Goal: Task Accomplishment & Management: Complete application form

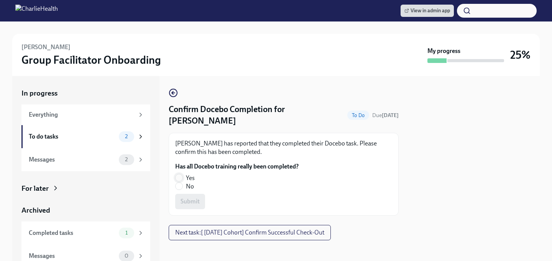
click at [178, 177] on input "Yes" at bounding box center [179, 177] width 7 height 7
radio input "true"
click at [181, 199] on span "Submit" at bounding box center [190, 201] width 19 height 8
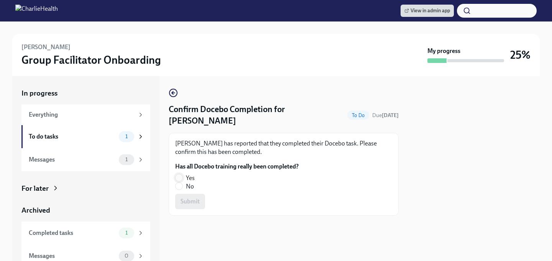
click at [180, 174] on input "Yes" at bounding box center [179, 177] width 7 height 7
radio input "true"
click at [184, 194] on button "Submit" at bounding box center [190, 201] width 30 height 15
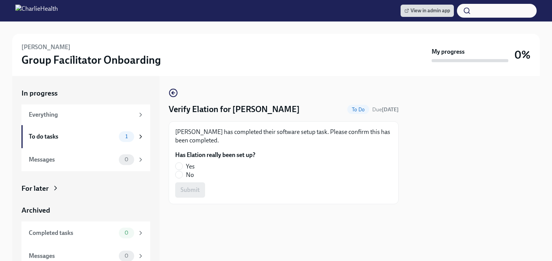
click at [194, 172] on label "No" at bounding box center [212, 175] width 74 height 8
click at [182, 172] on input "No" at bounding box center [179, 174] width 7 height 7
radio input "true"
click at [194, 189] on span "Submit" at bounding box center [190, 190] width 19 height 8
click at [180, 166] on input "Yes" at bounding box center [179, 166] width 7 height 7
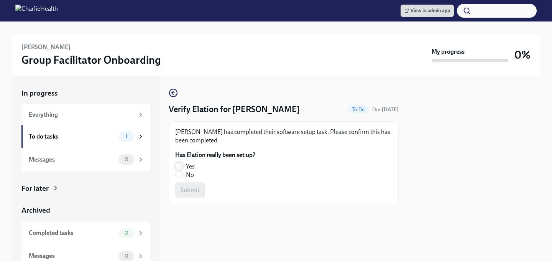
radio input "true"
click at [185, 191] on span "Submit" at bounding box center [190, 190] width 19 height 8
click at [180, 166] on input "Yes" at bounding box center [179, 166] width 7 height 7
radio input "true"
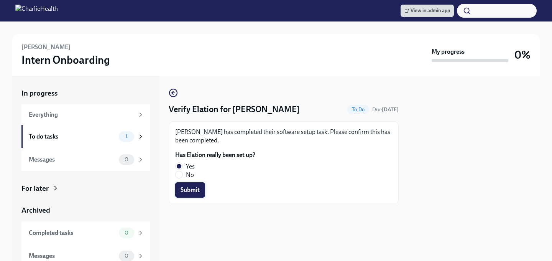
click at [184, 191] on span "Submit" at bounding box center [190, 190] width 19 height 8
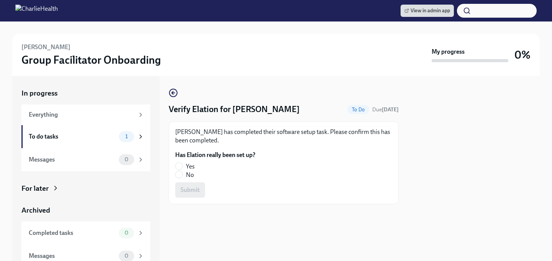
click at [183, 168] on label "Yes" at bounding box center [212, 166] width 74 height 8
click at [182, 168] on input "Yes" at bounding box center [179, 166] width 7 height 7
radio input "true"
click at [186, 186] on span "Submit" at bounding box center [190, 190] width 19 height 8
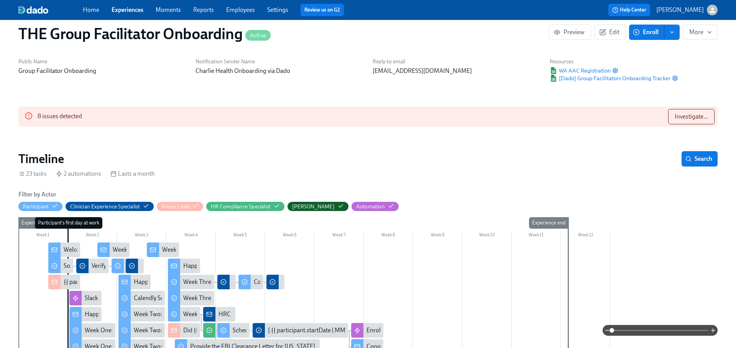
scroll to position [0, 12567]
